Goal: Transaction & Acquisition: Download file/media

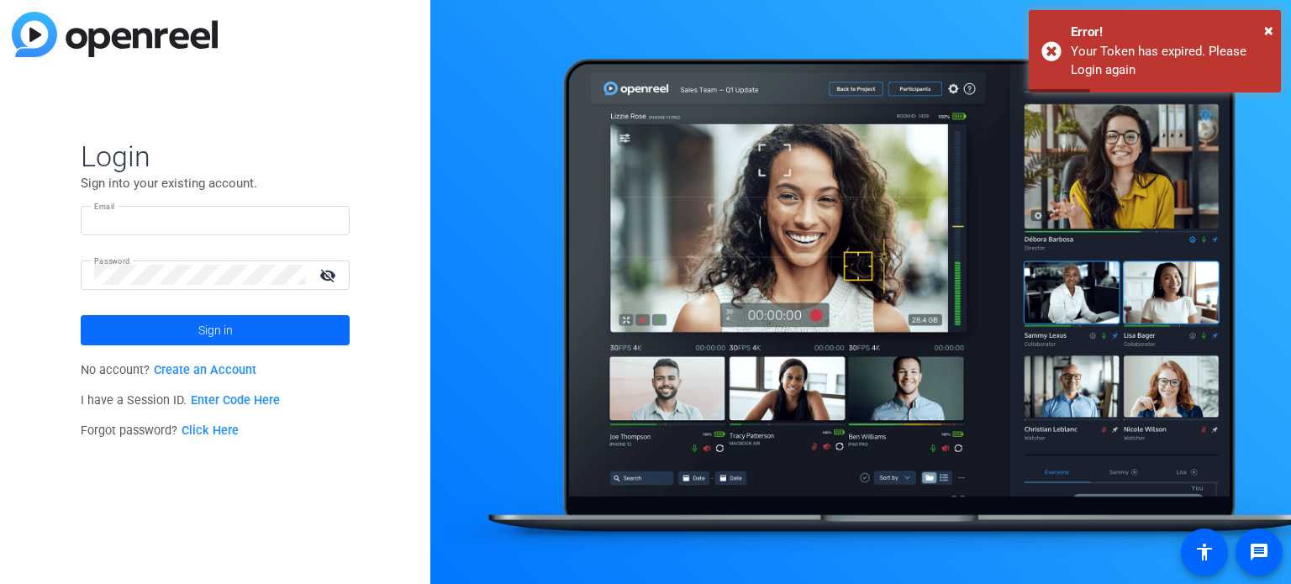
type input "[EMAIL_ADDRESS][DOMAIN_NAME]"
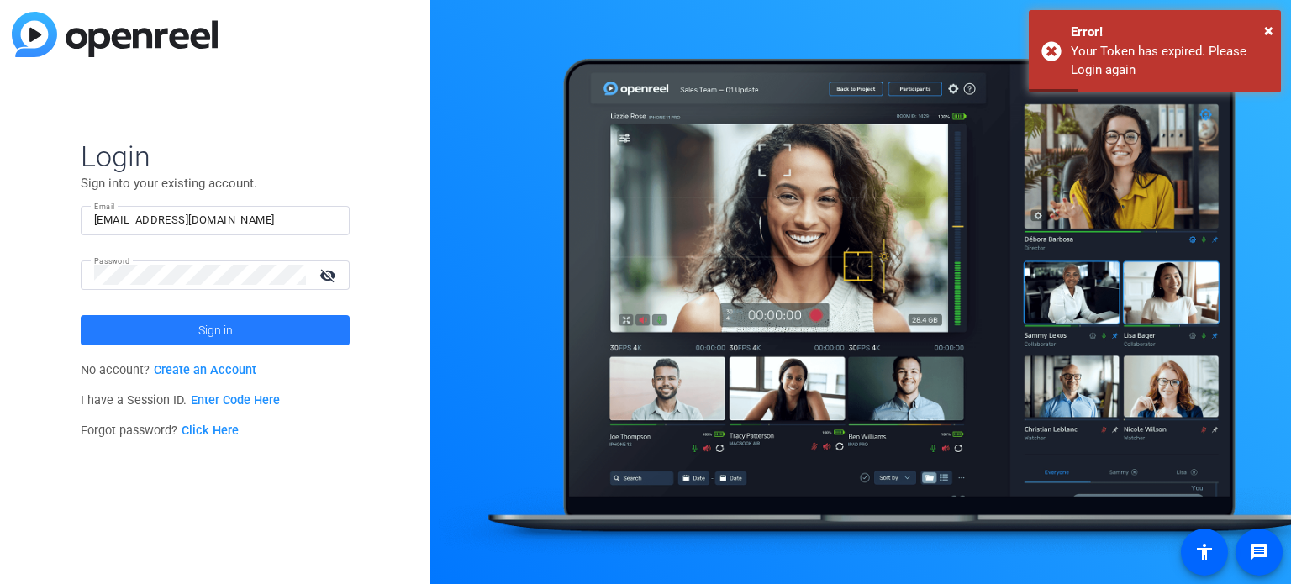
click at [197, 331] on span at bounding box center [215, 330] width 269 height 40
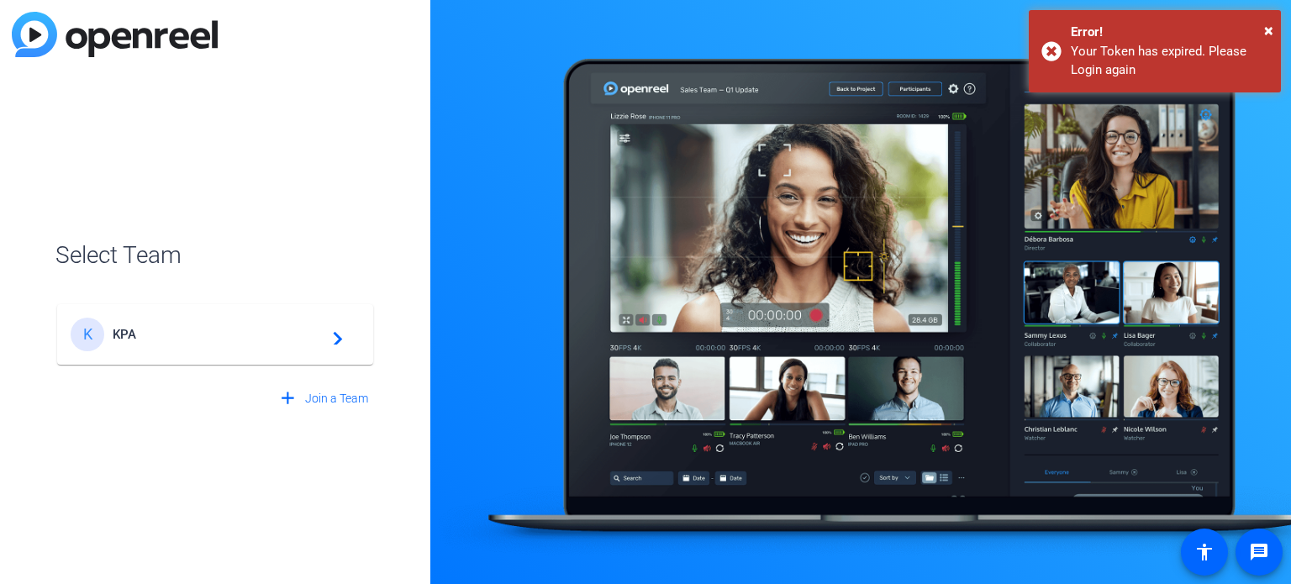
click at [245, 340] on span "KPA" at bounding box center [218, 334] width 210 height 15
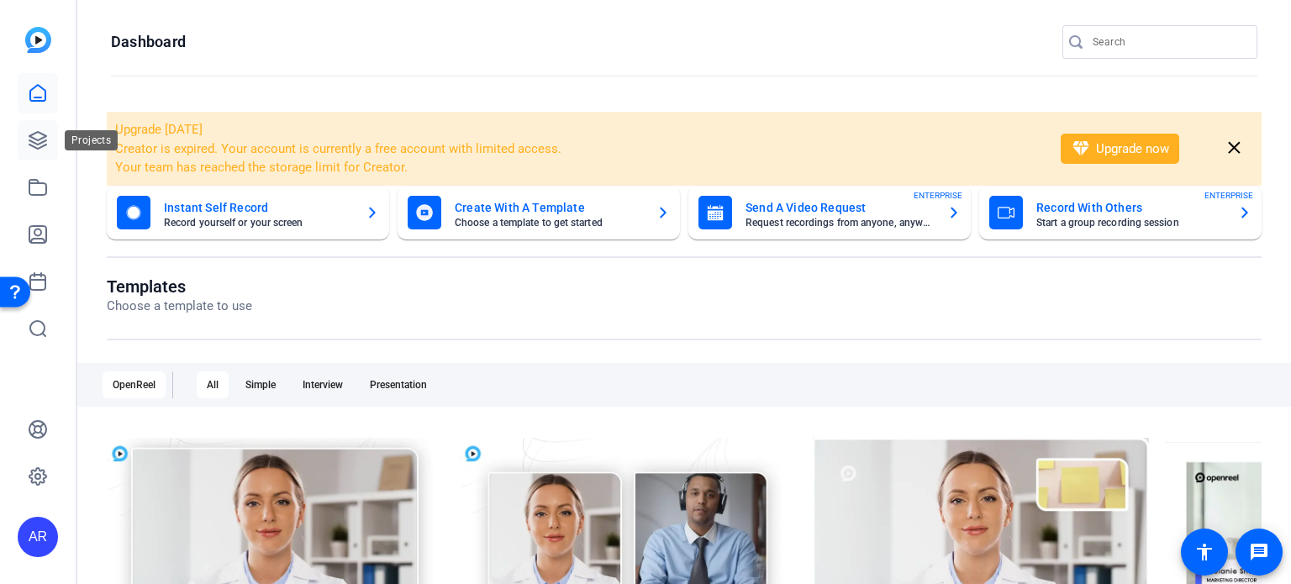
click at [46, 145] on icon at bounding box center [37, 140] width 17 height 17
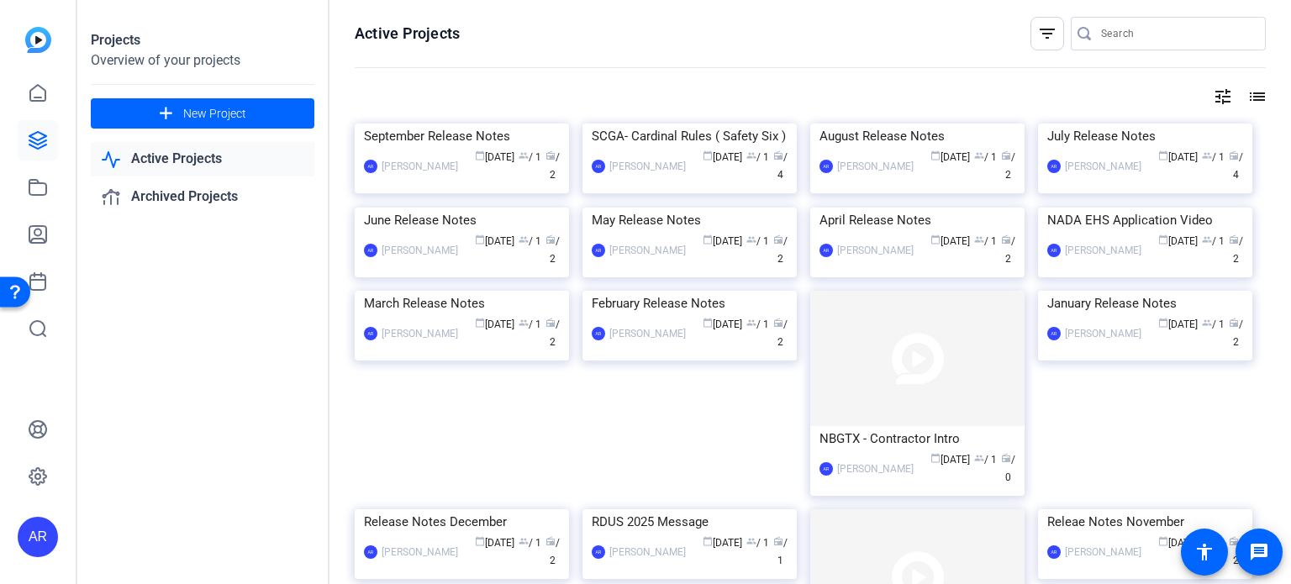
click at [1107, 38] on input "Search" at bounding box center [1176, 34] width 151 height 20
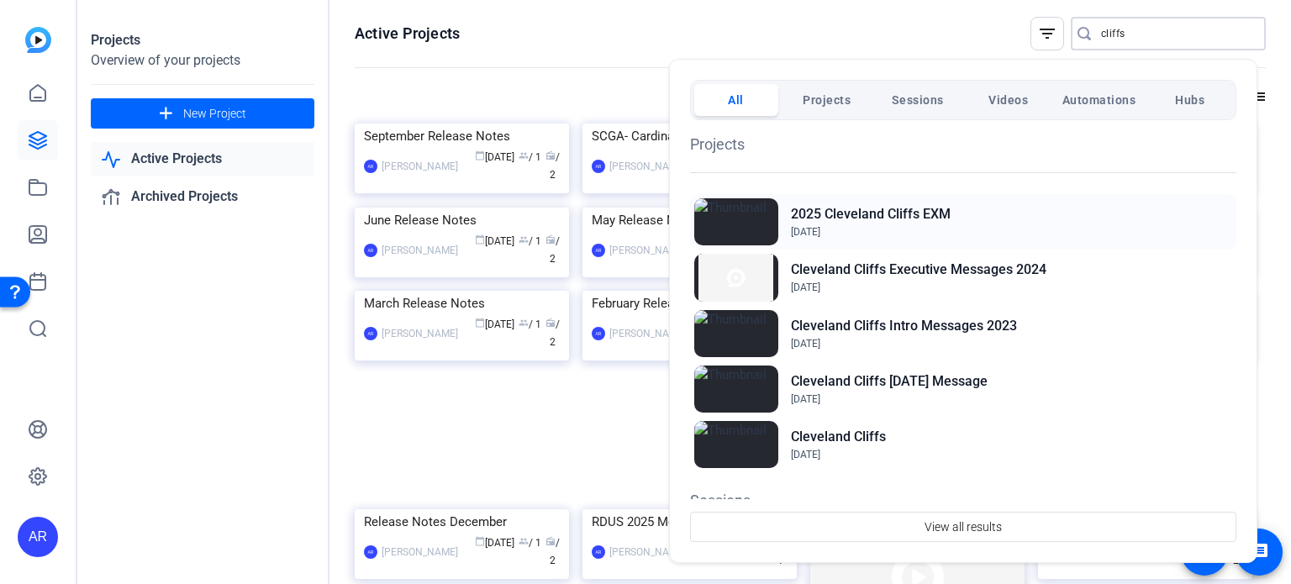
type input "cliffs"
click at [888, 209] on h2 "2025 Cleveland Cliffs EXM" at bounding box center [871, 214] width 160 height 20
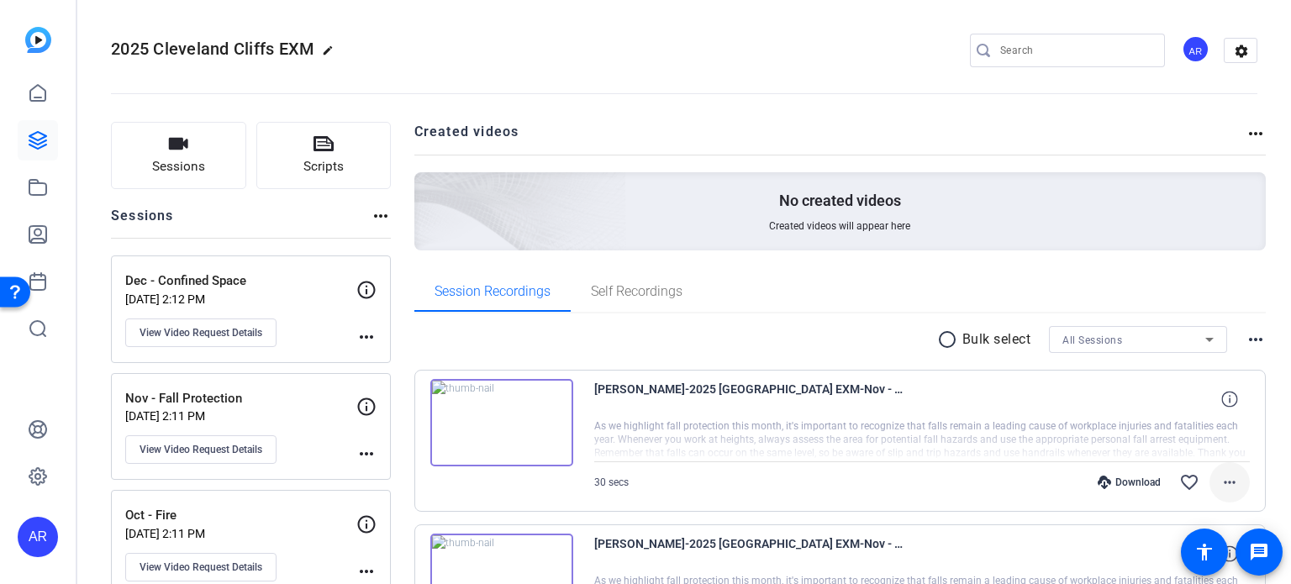
click at [1221, 483] on mat-icon "more_horiz" at bounding box center [1230, 482] width 20 height 20
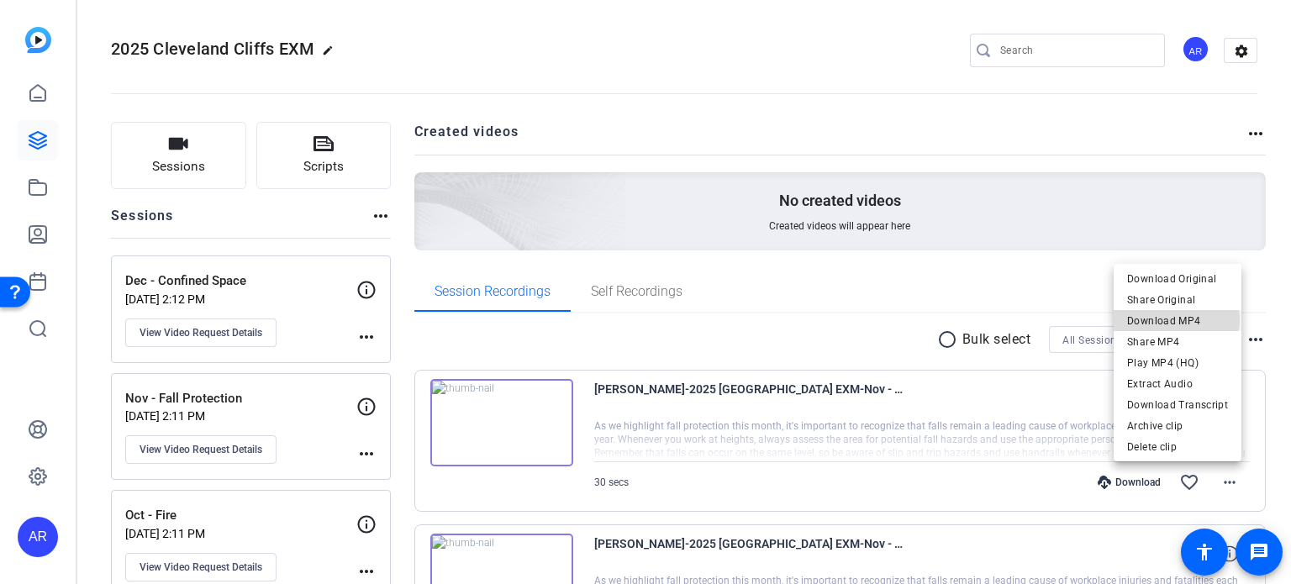
click at [1174, 320] on span "Download MP4" at bounding box center [1177, 321] width 101 height 20
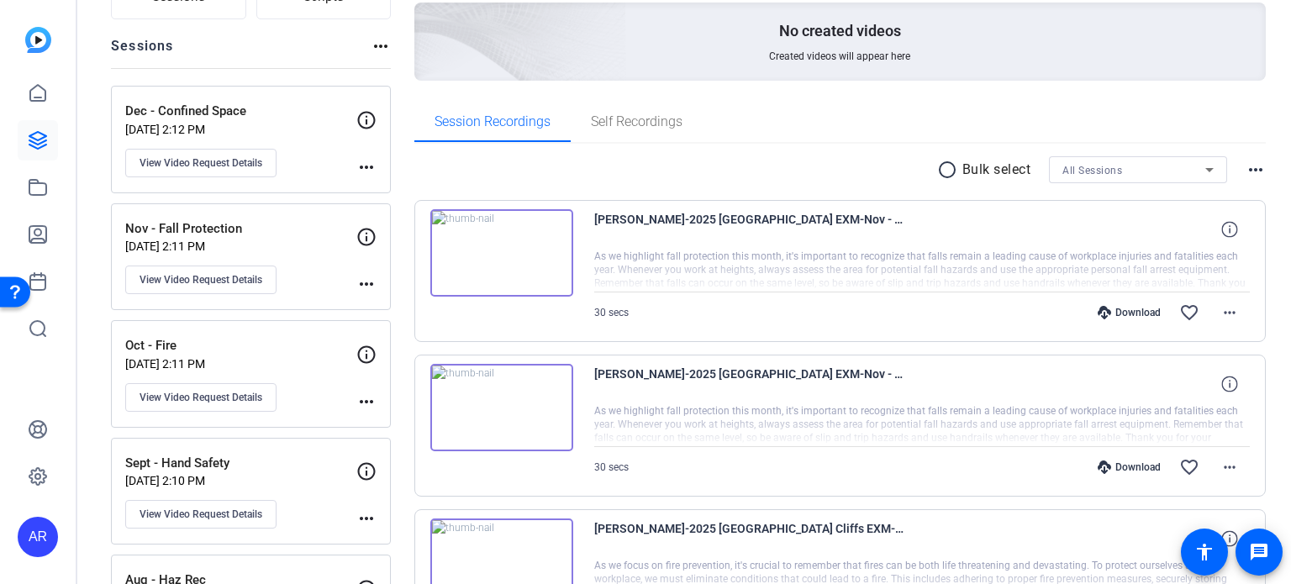
scroll to position [175, 0]
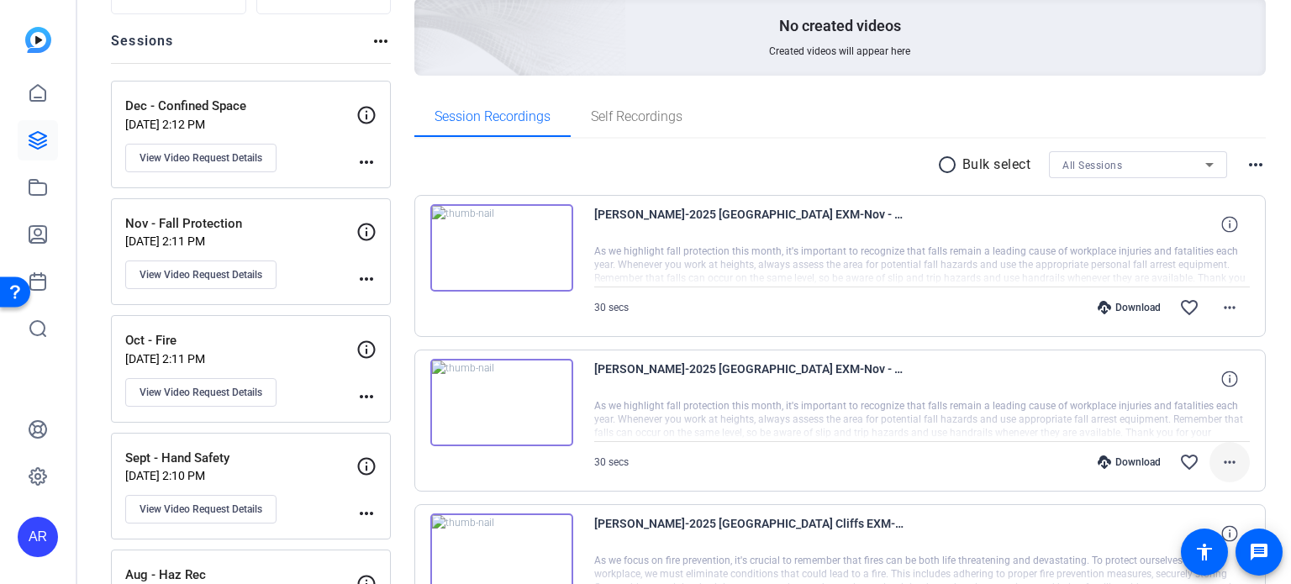
click at [1220, 464] on mat-icon "more_horiz" at bounding box center [1230, 462] width 20 height 20
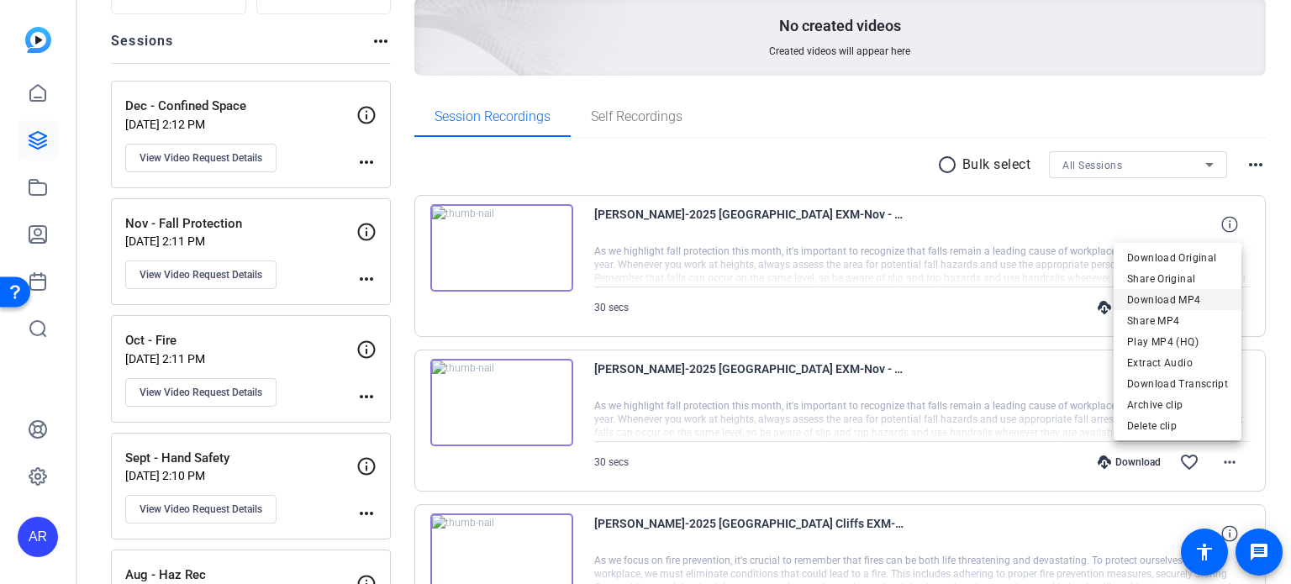
click at [1187, 296] on span "Download MP4" at bounding box center [1177, 300] width 101 height 20
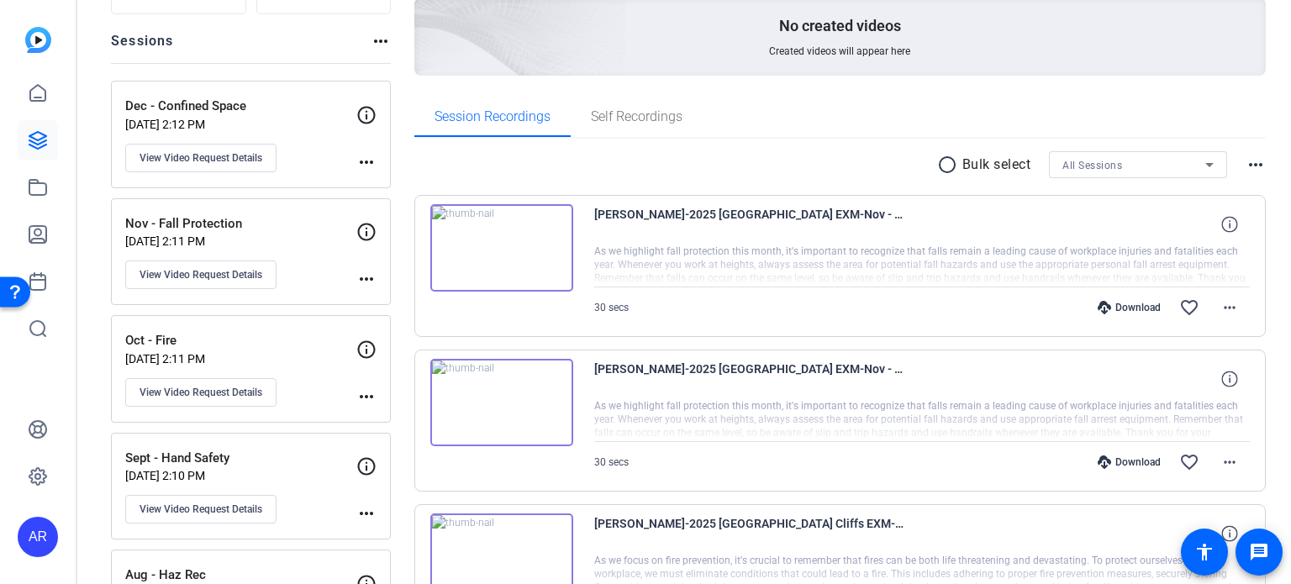
click at [1169, 87] on openreel-project-creator-list "Created videos more_horiz No created videos Created videos will appear here" at bounding box center [840, 22] width 852 height 150
